Goal: Navigation & Orientation: Find specific page/section

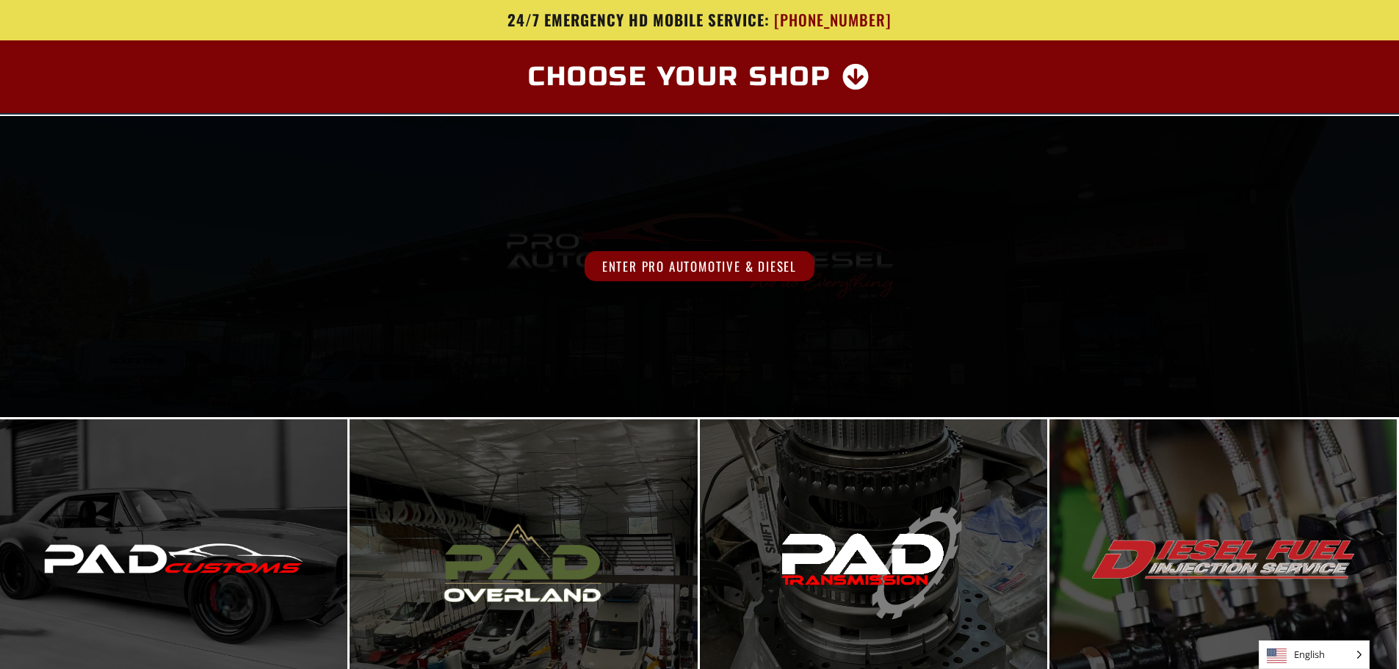
click at [740, 227] on div "Enter Pro Automotive & Diesel" at bounding box center [699, 266] width 1399 height 301
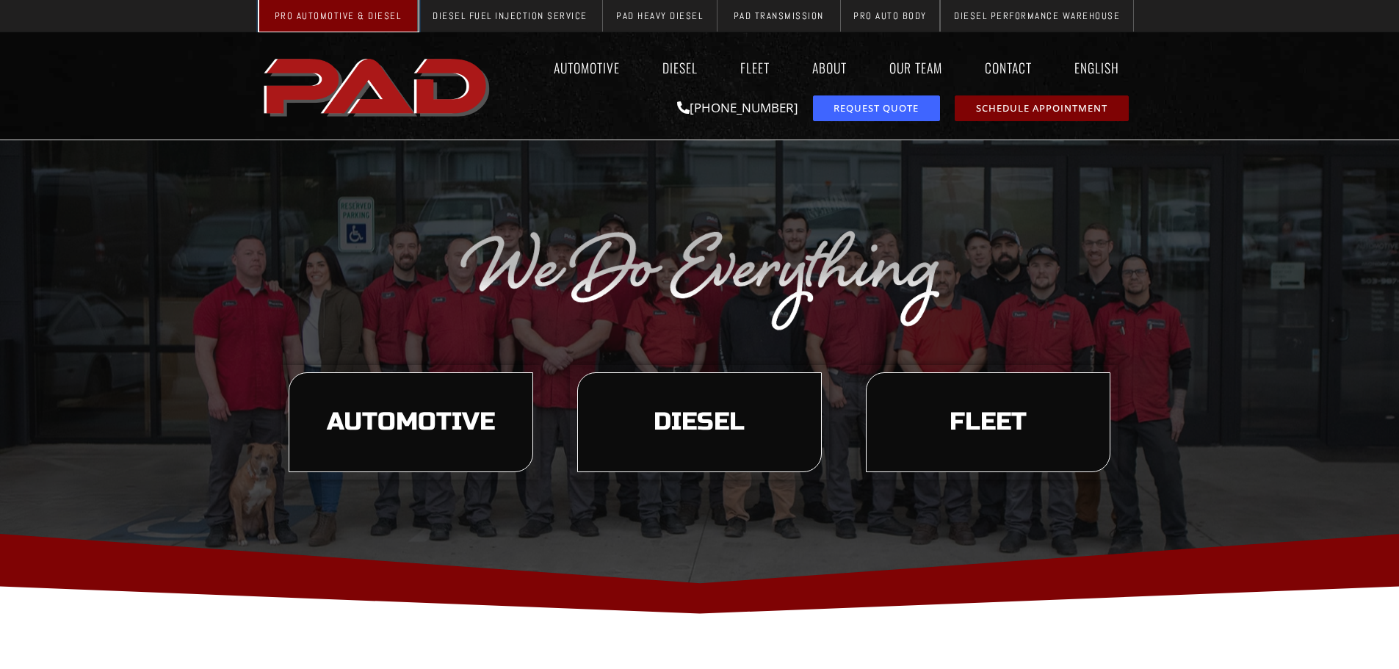
click at [322, 11] on span "Pro Automotive & Diesel" at bounding box center [338, 16] width 127 height 10
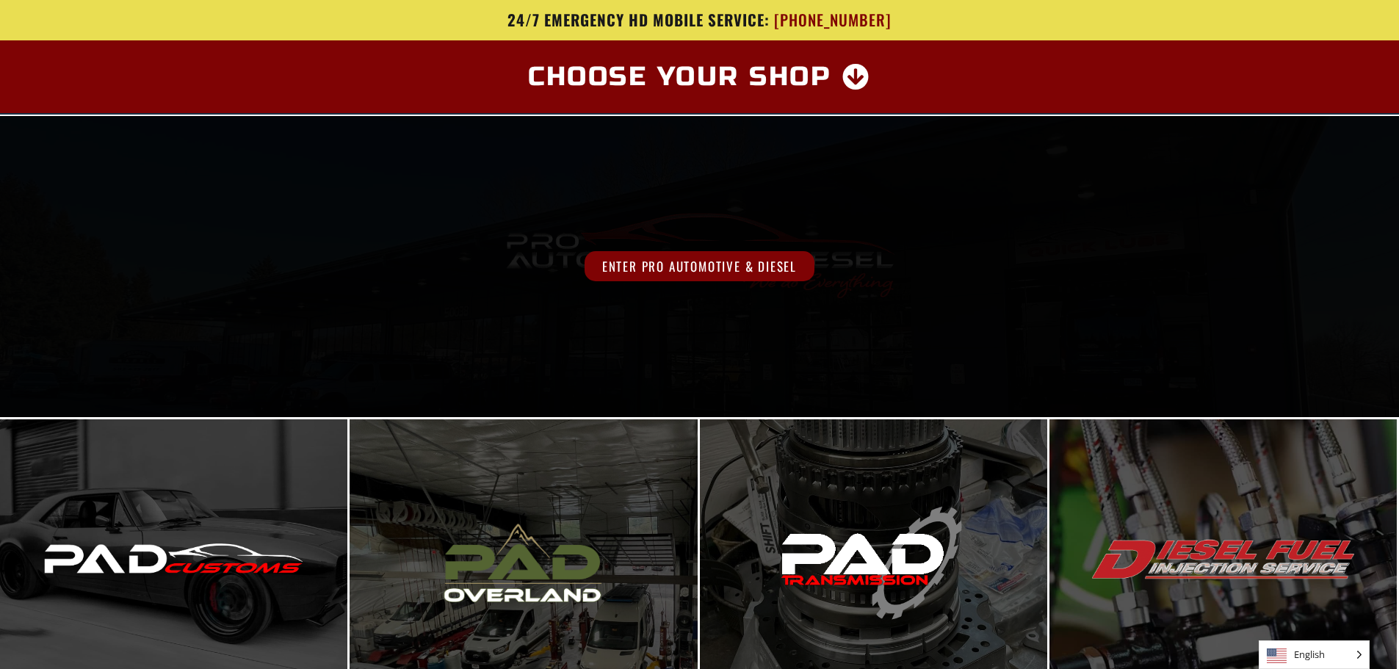
click at [744, 209] on div "Enter Pro Automotive & Diesel" at bounding box center [699, 266] width 1399 height 301
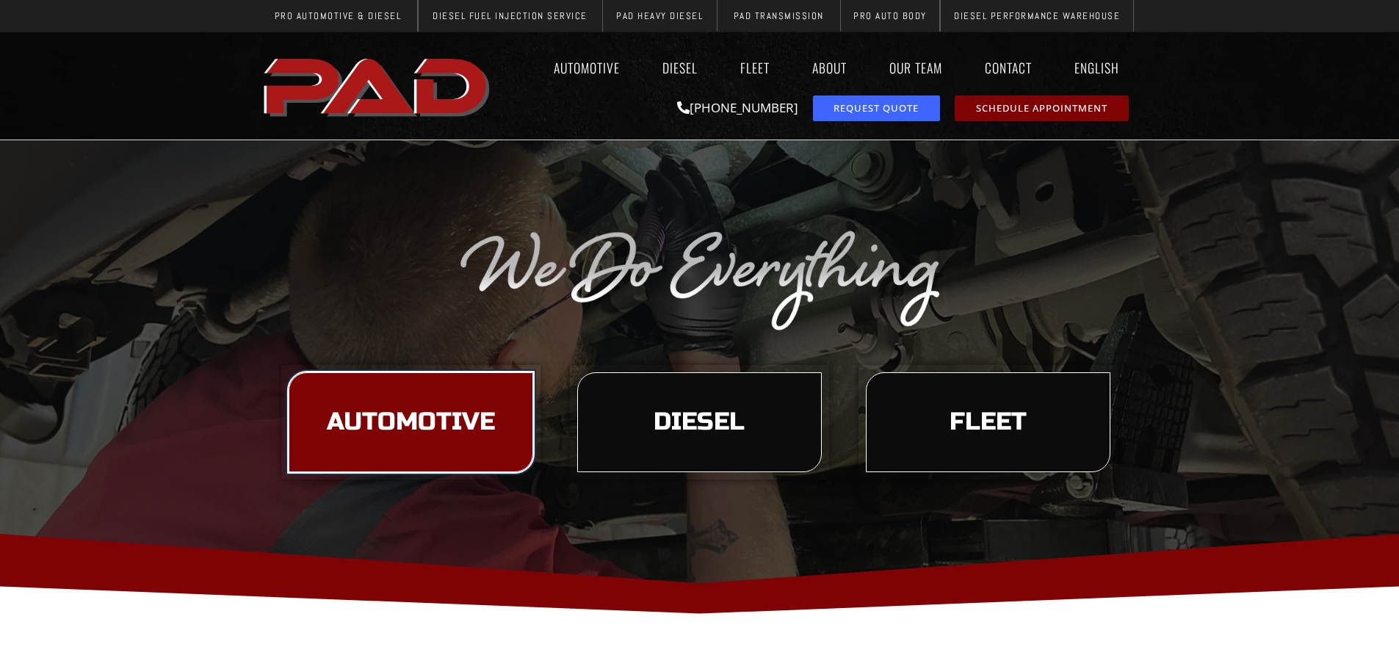
click at [424, 420] on span "Automotive" at bounding box center [411, 422] width 168 height 25
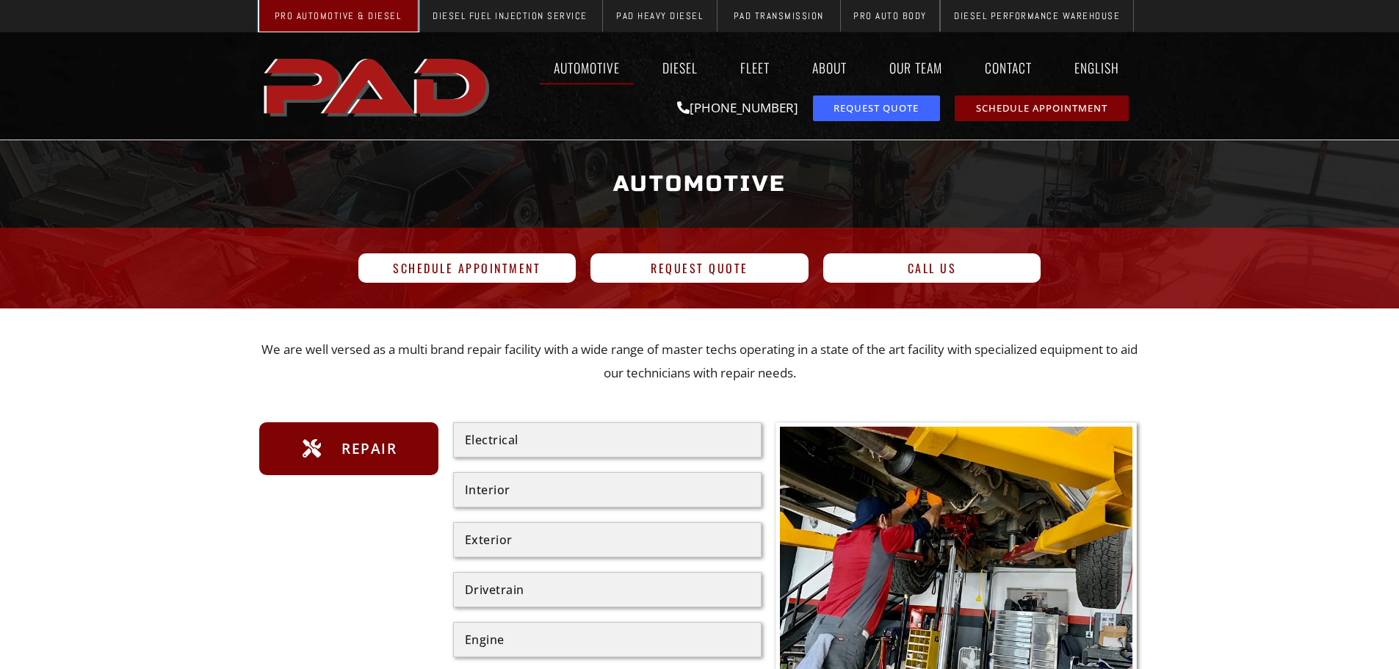
click at [392, 18] on span "Pro Automotive & Diesel" at bounding box center [338, 16] width 127 height 10
